Goal: Browse casually

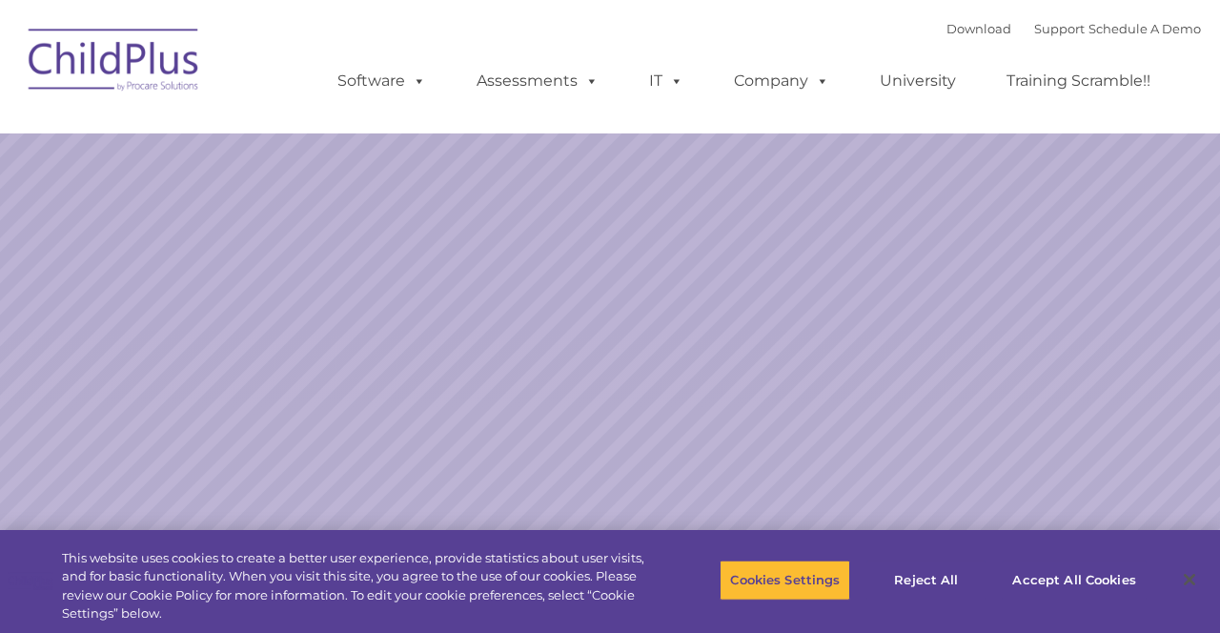
select select "MEDIUM"
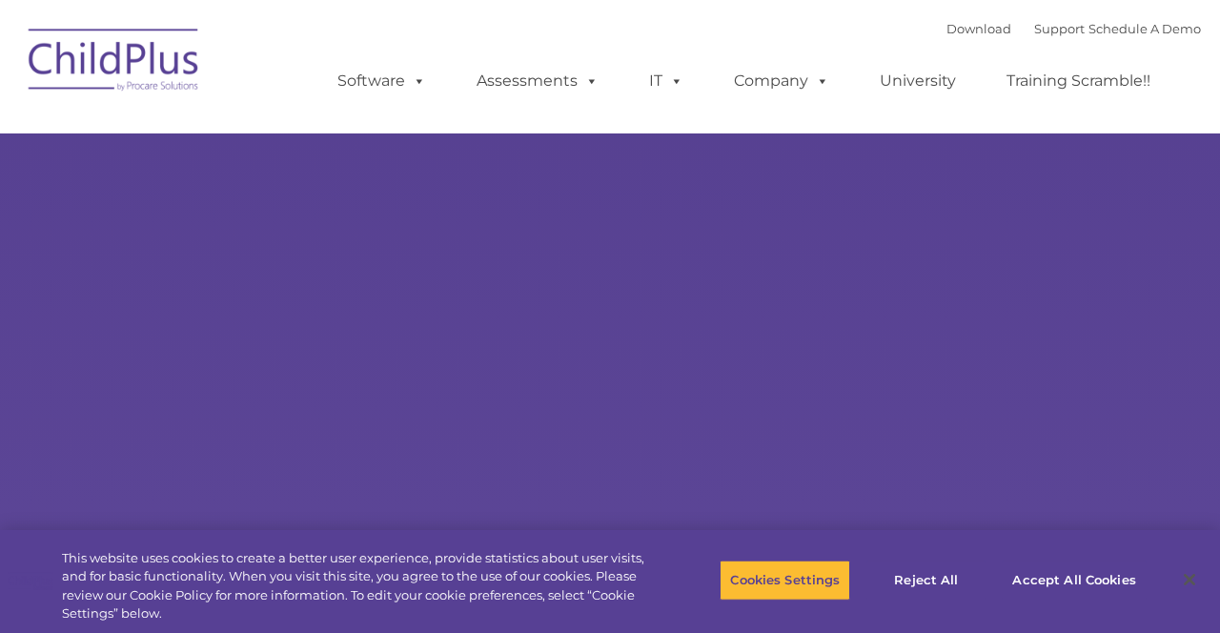
type input ""
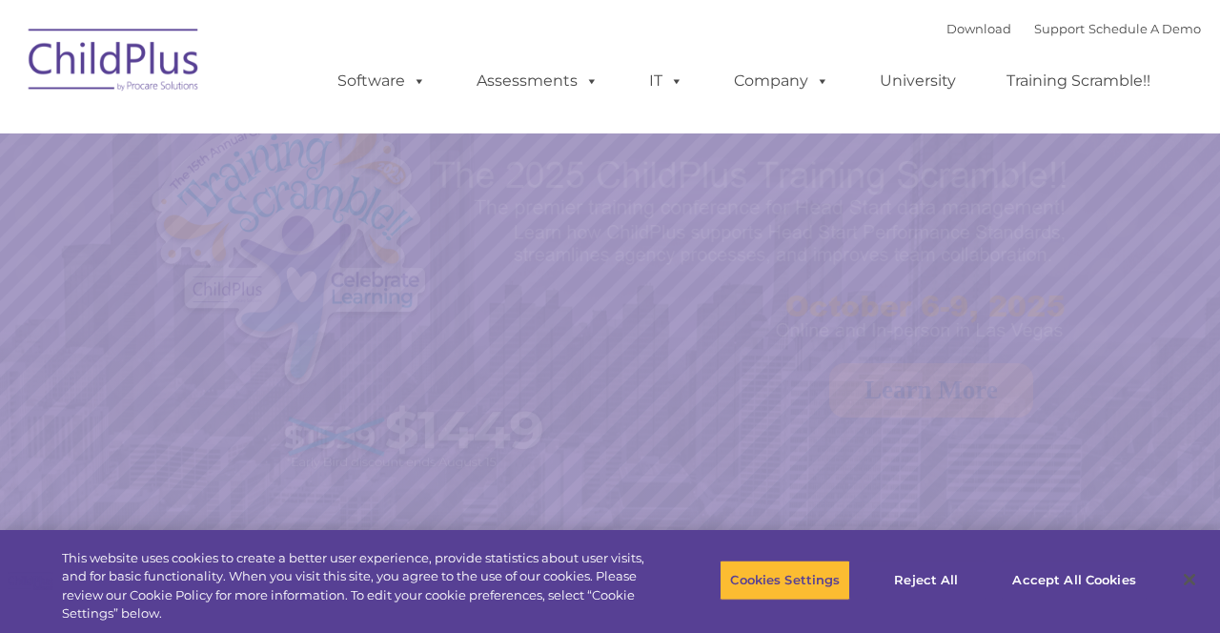
select select "MEDIUM"
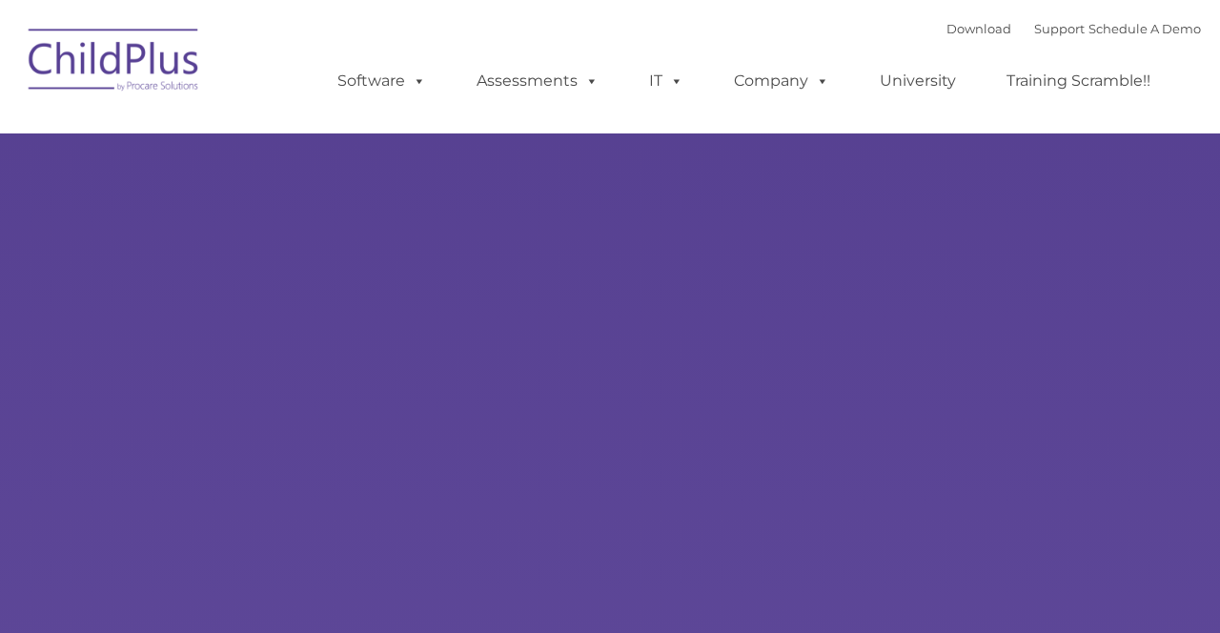
type input ""
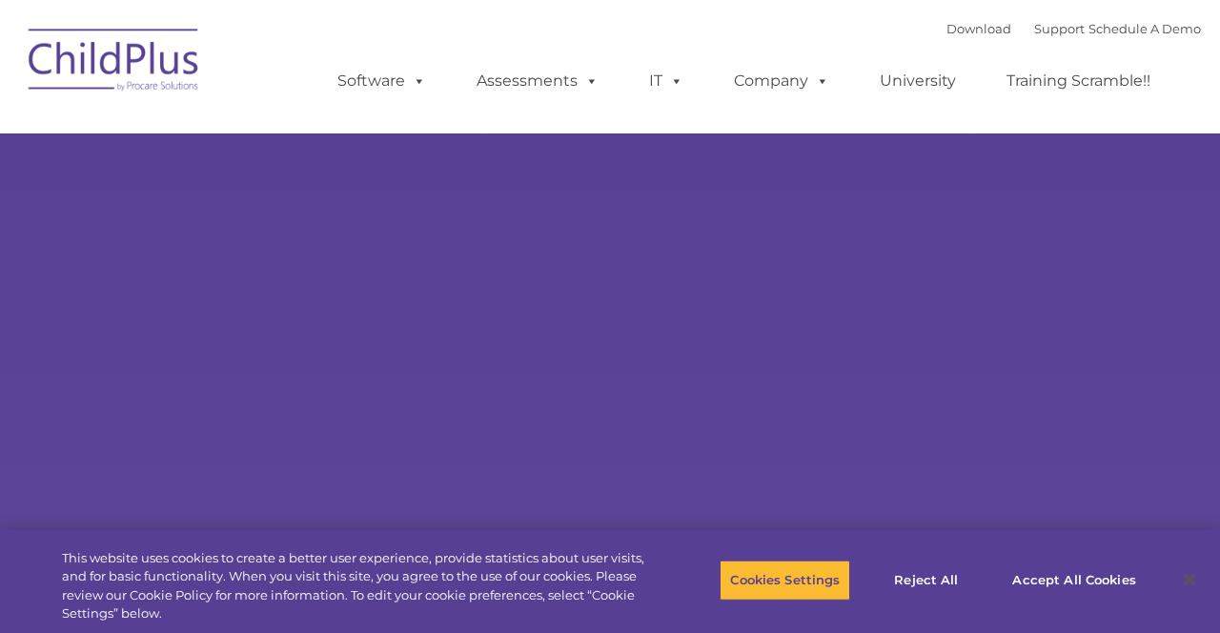
select select "MEDIUM"
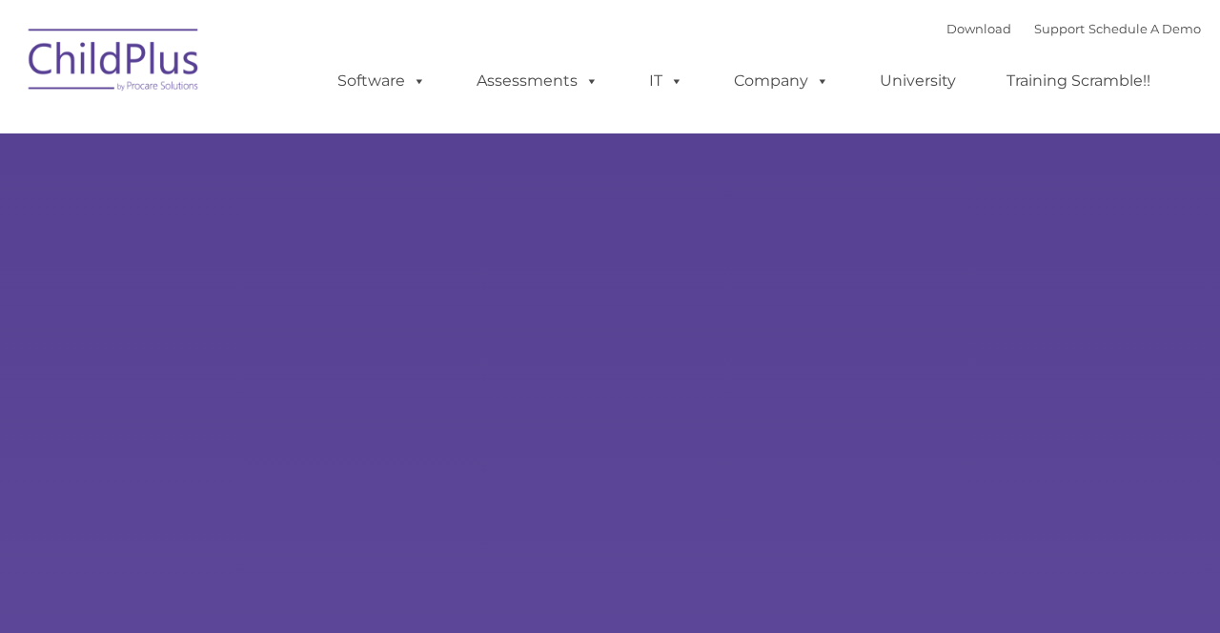
type input ""
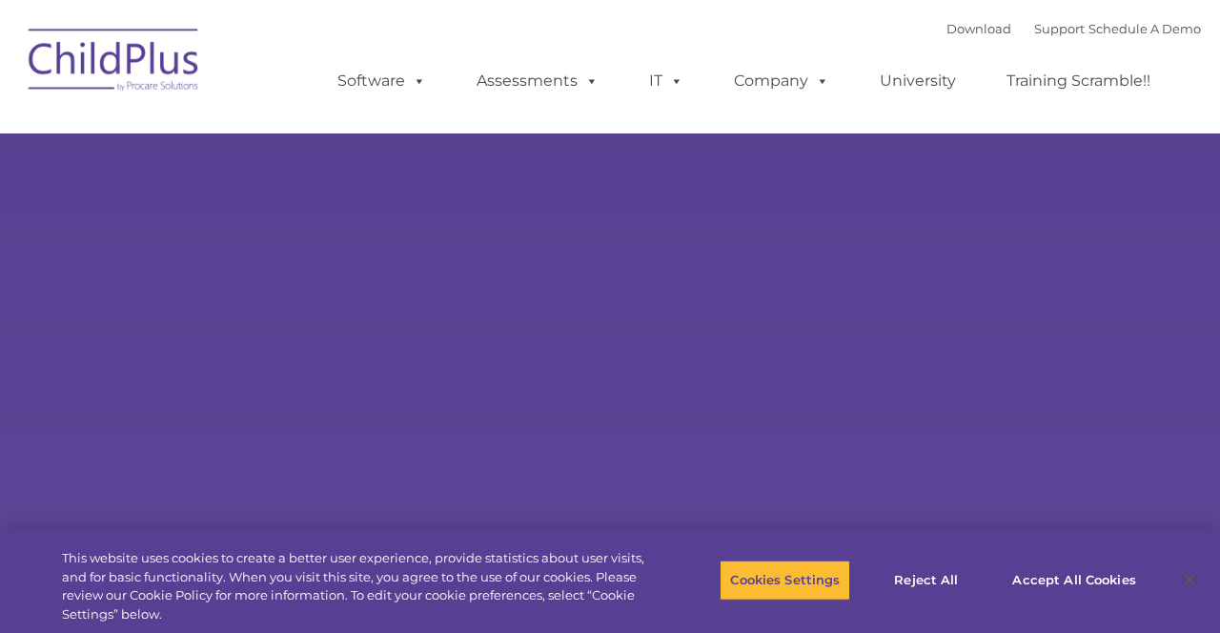
select select "MEDIUM"
